Goal: Browse casually

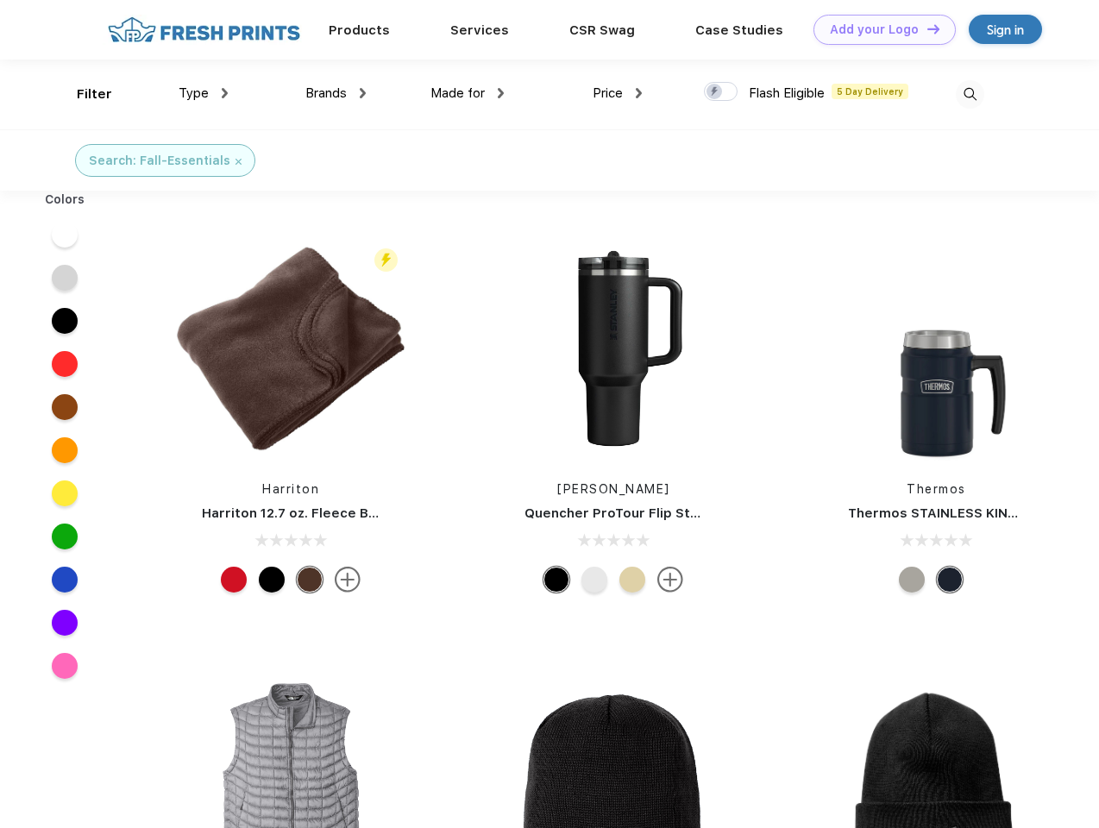
click at [879, 29] on link "Add your Logo Design Tool" at bounding box center [885, 30] width 142 height 30
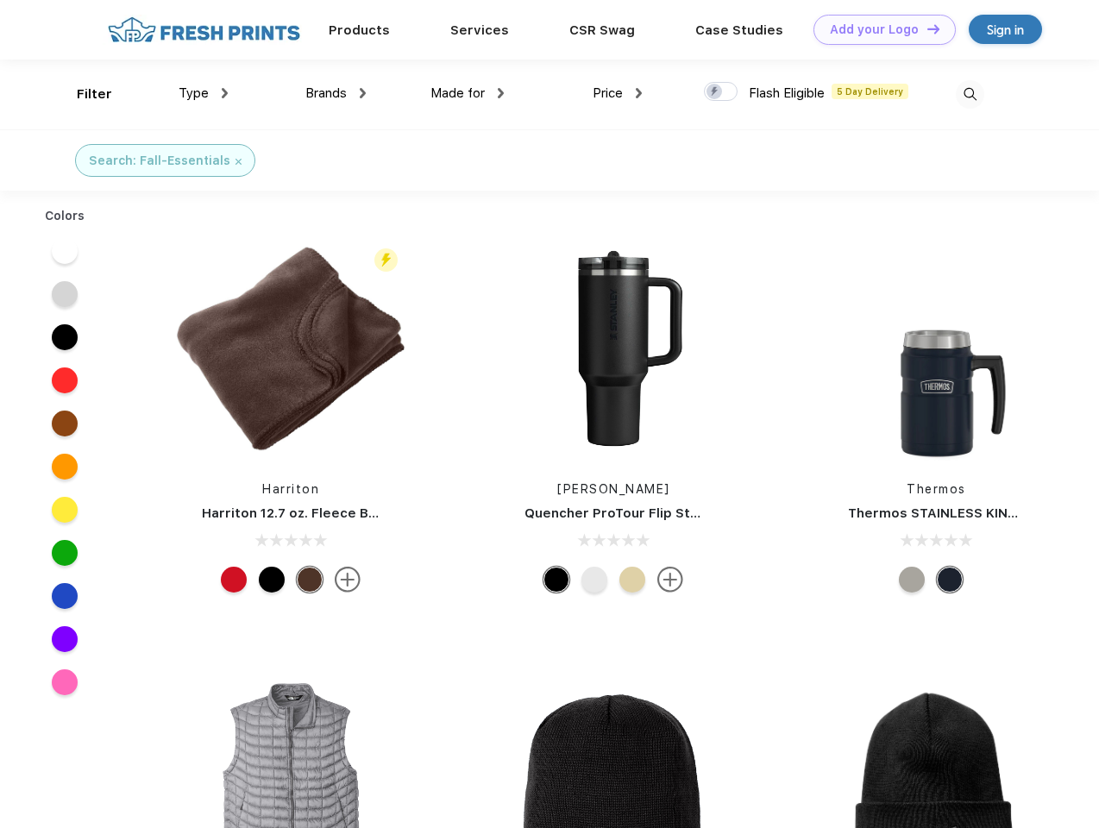
click at [0, 0] on div "Design Tool" at bounding box center [0, 0] width 0 height 0
click at [926, 28] on link "Add your Logo Design Tool" at bounding box center [885, 30] width 142 height 30
click at [83, 94] on div "Filter" at bounding box center [94, 95] width 35 height 20
click at [204, 93] on span "Type" at bounding box center [194, 93] width 30 height 16
click at [336, 93] on span "Brands" at bounding box center [326, 93] width 41 height 16
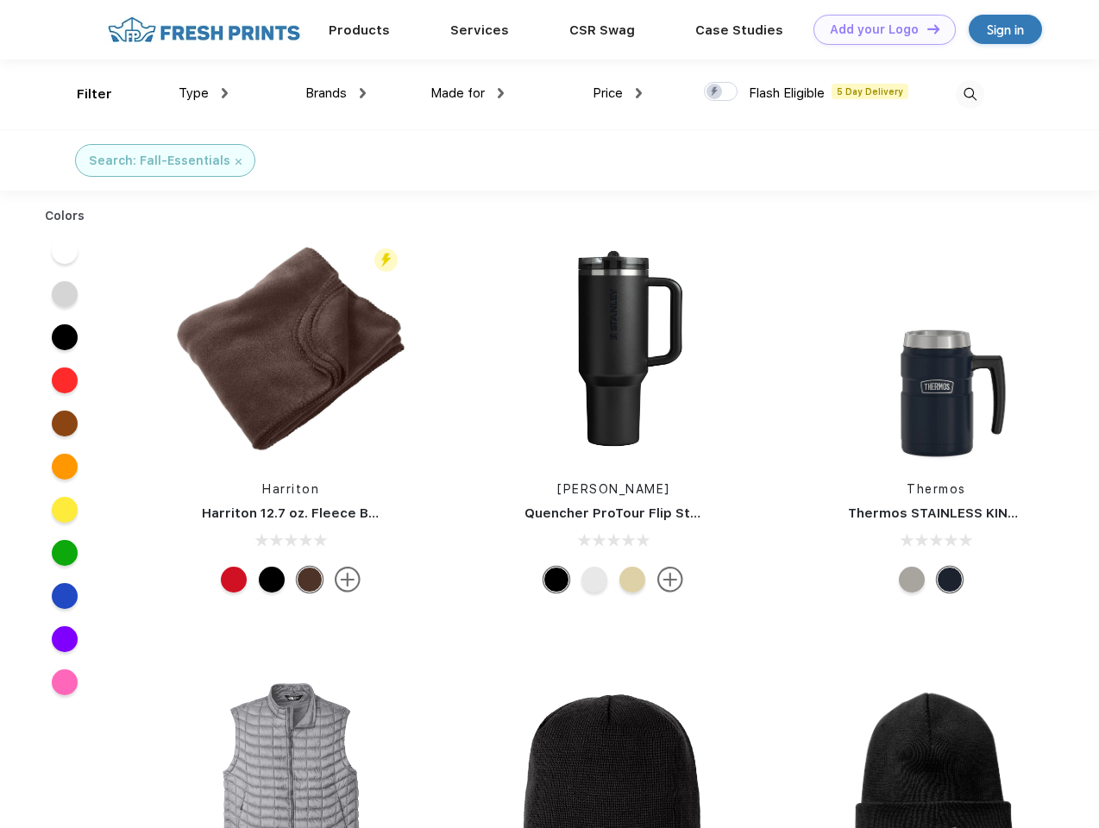
click at [468, 93] on span "Made for" at bounding box center [458, 93] width 54 height 16
click at [618, 93] on span "Price" at bounding box center [608, 93] width 30 height 16
click at [721, 92] on div at bounding box center [721, 91] width 34 height 19
click at [715, 92] on input "checkbox" at bounding box center [709, 86] width 11 height 11
click at [970, 94] on img at bounding box center [970, 94] width 28 height 28
